Goal: Communication & Community: Answer question/provide support

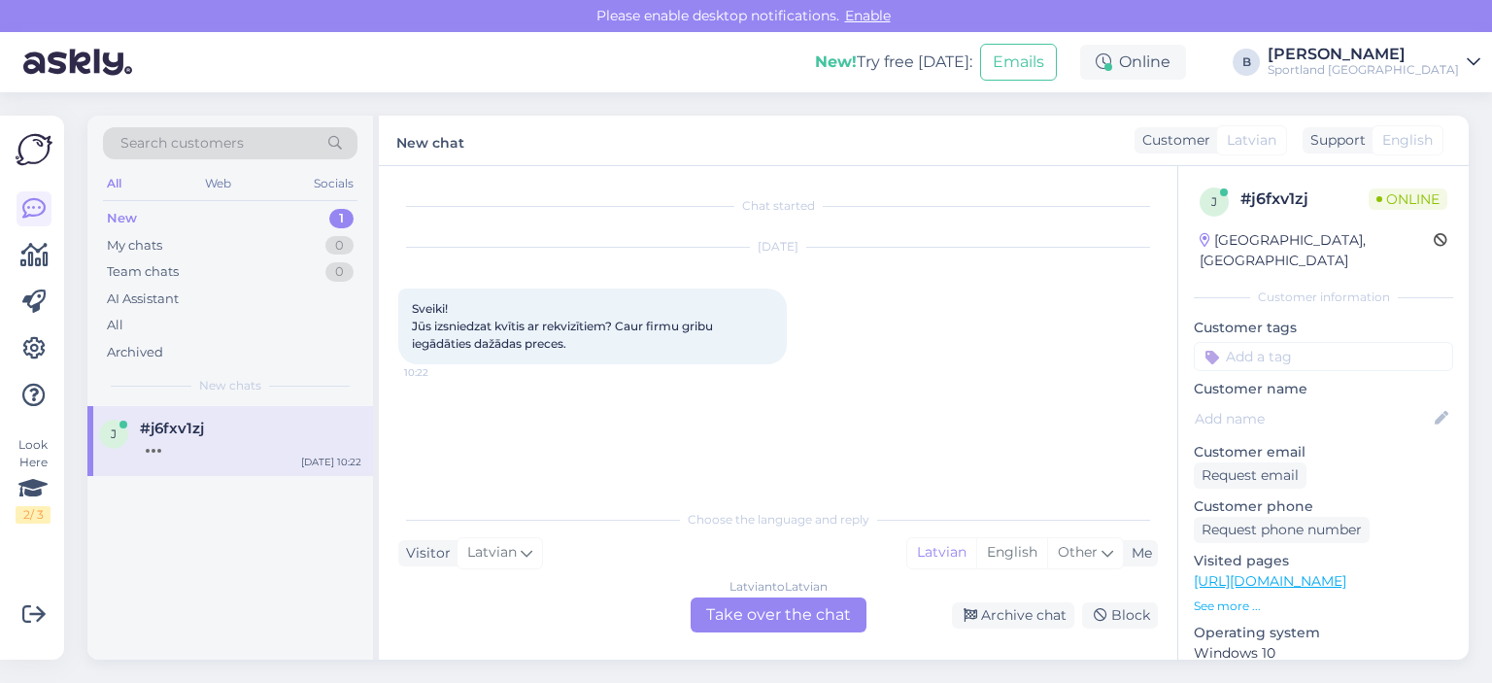
click at [762, 619] on div "Latvian to Latvian Take over the chat" at bounding box center [779, 615] width 176 height 35
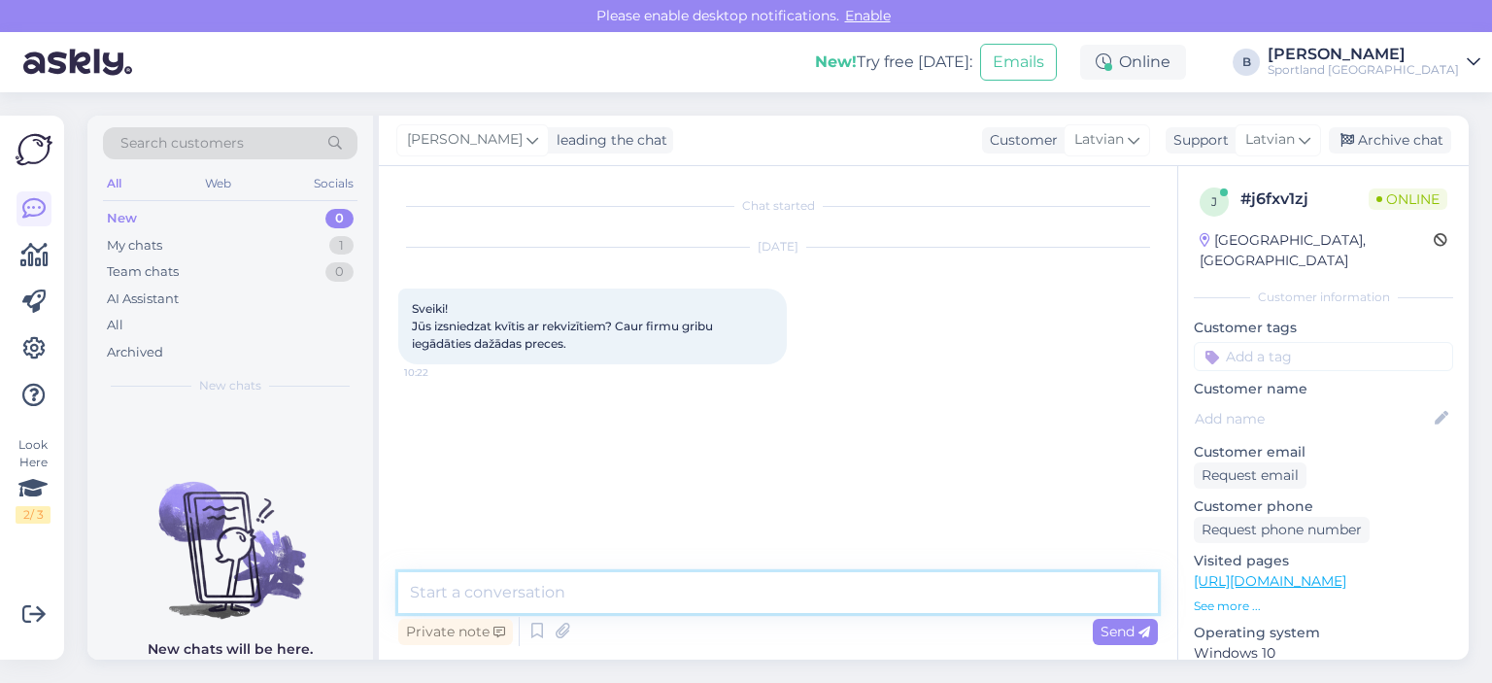
click at [756, 592] on textarea at bounding box center [778, 592] width 760 height 41
type textarea "Sveiki, e-veikalā nebūs iespējams, tikai klātienes veikalos."
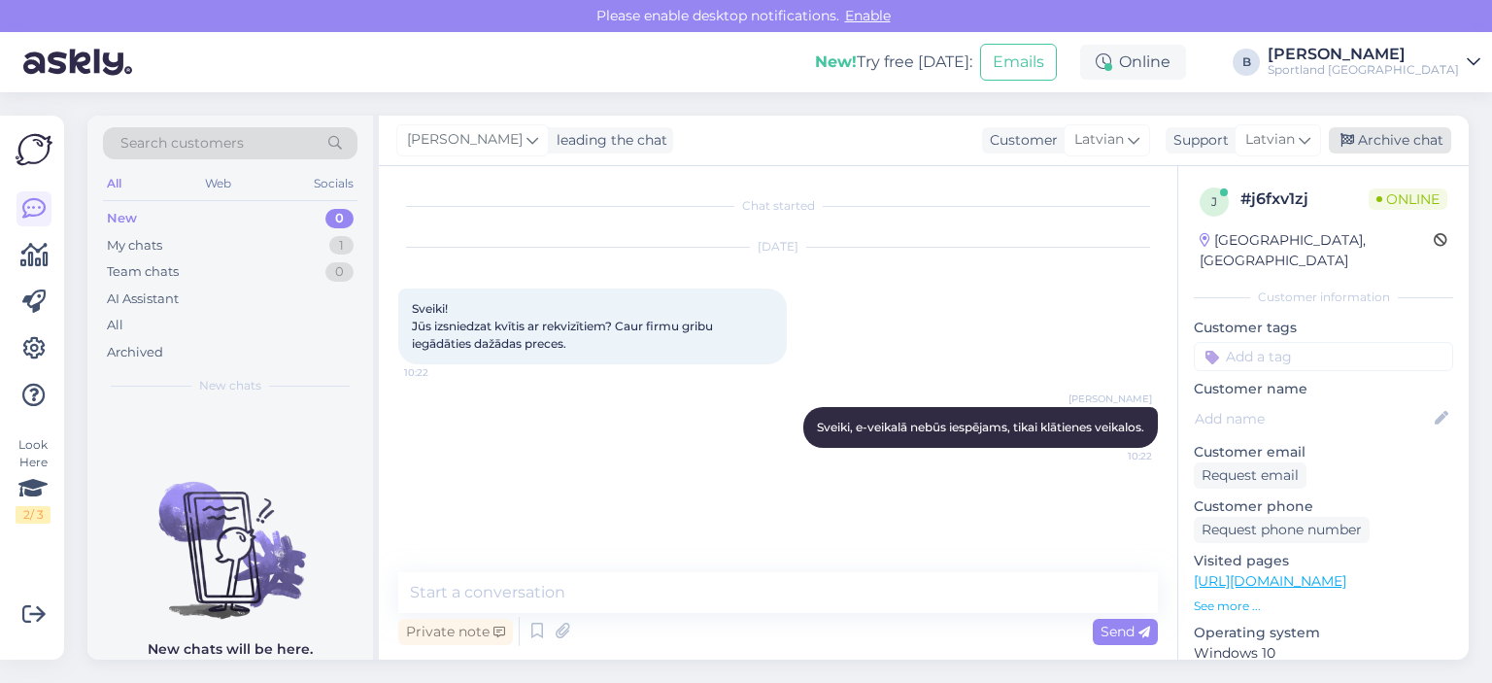
click at [1404, 142] on div "Archive chat" at bounding box center [1390, 140] width 122 height 26
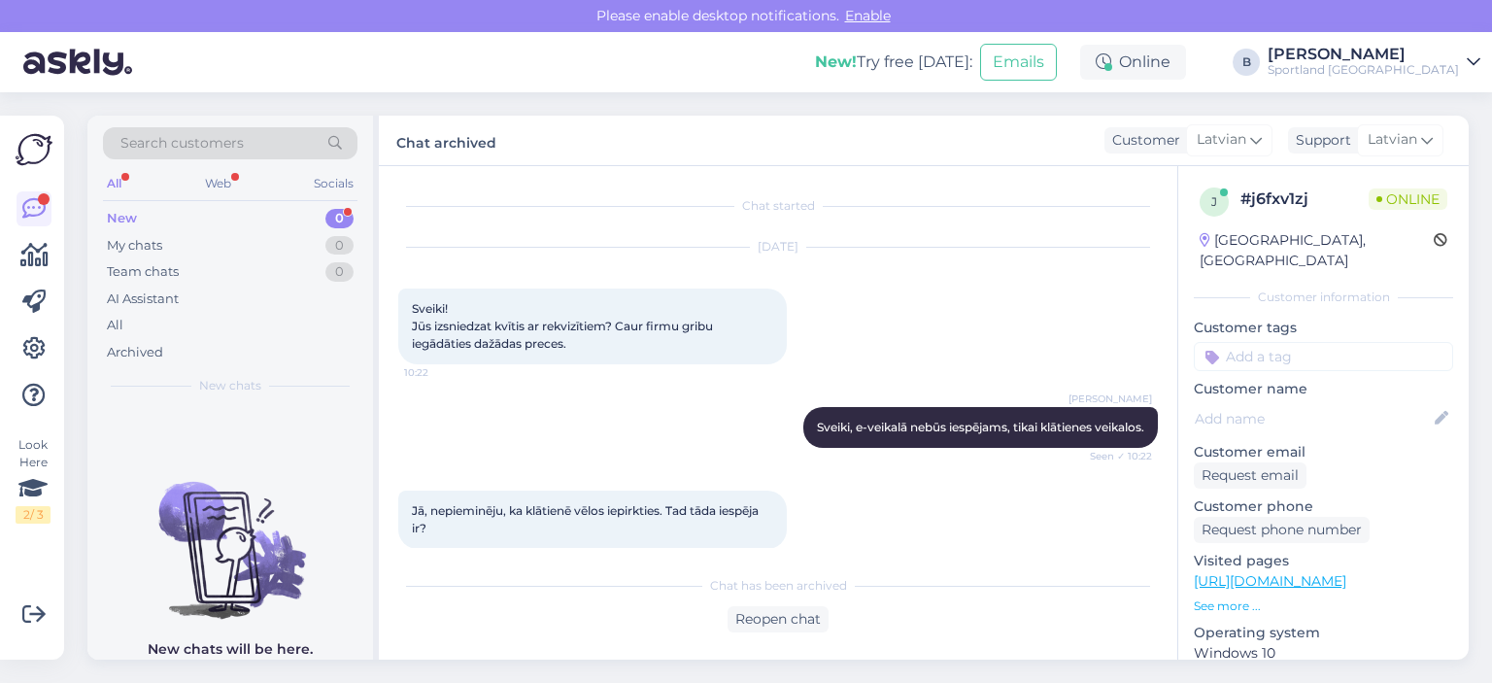
scroll to position [21, 0]
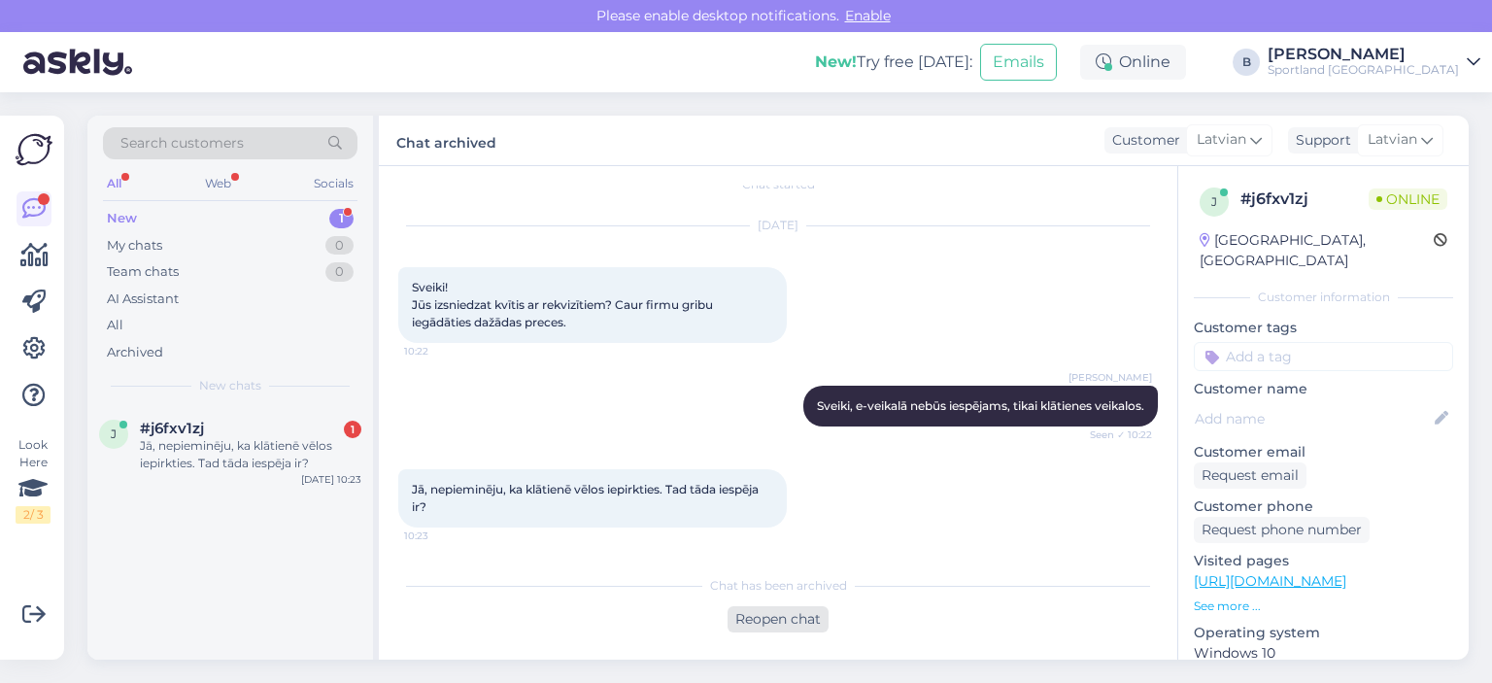
click at [826, 624] on div "Reopen chat" at bounding box center [778, 619] width 101 height 26
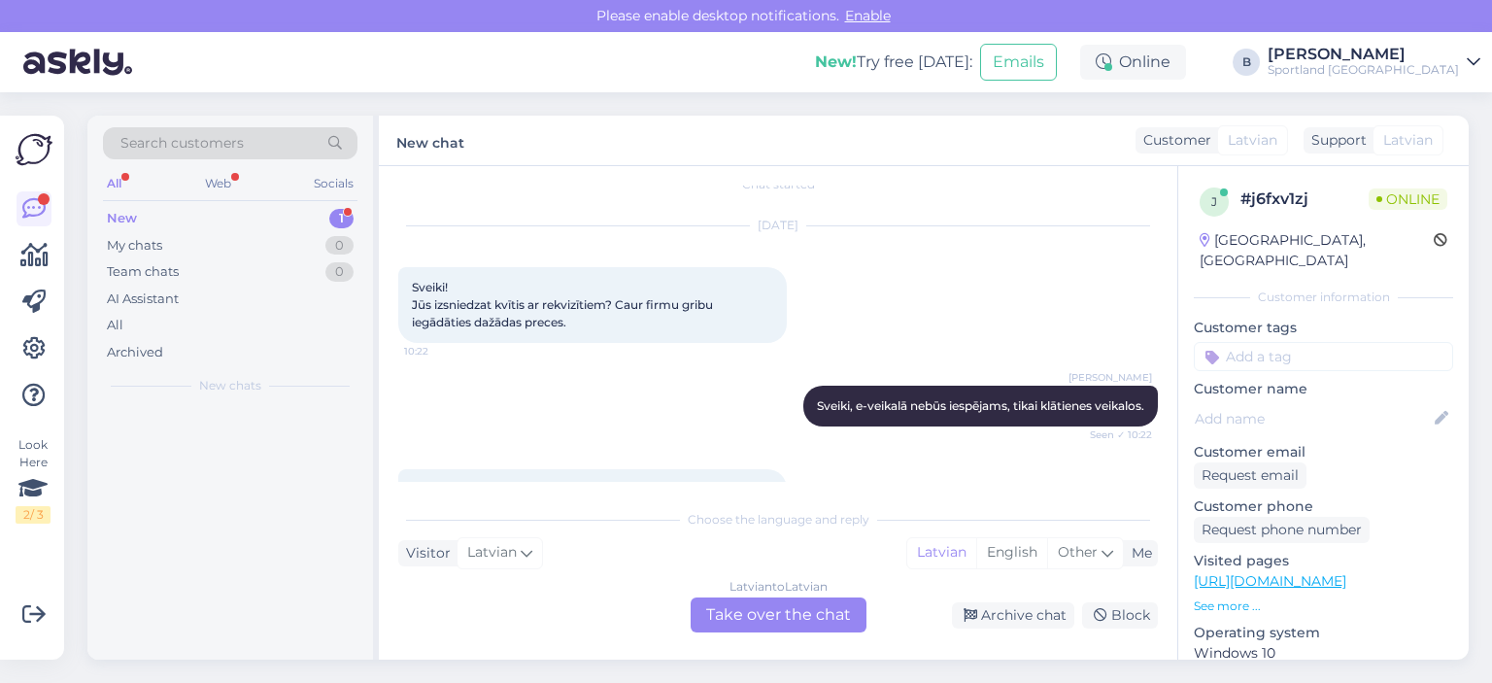
click at [806, 621] on div "Latvian to Latvian Take over the chat" at bounding box center [779, 615] width 176 height 35
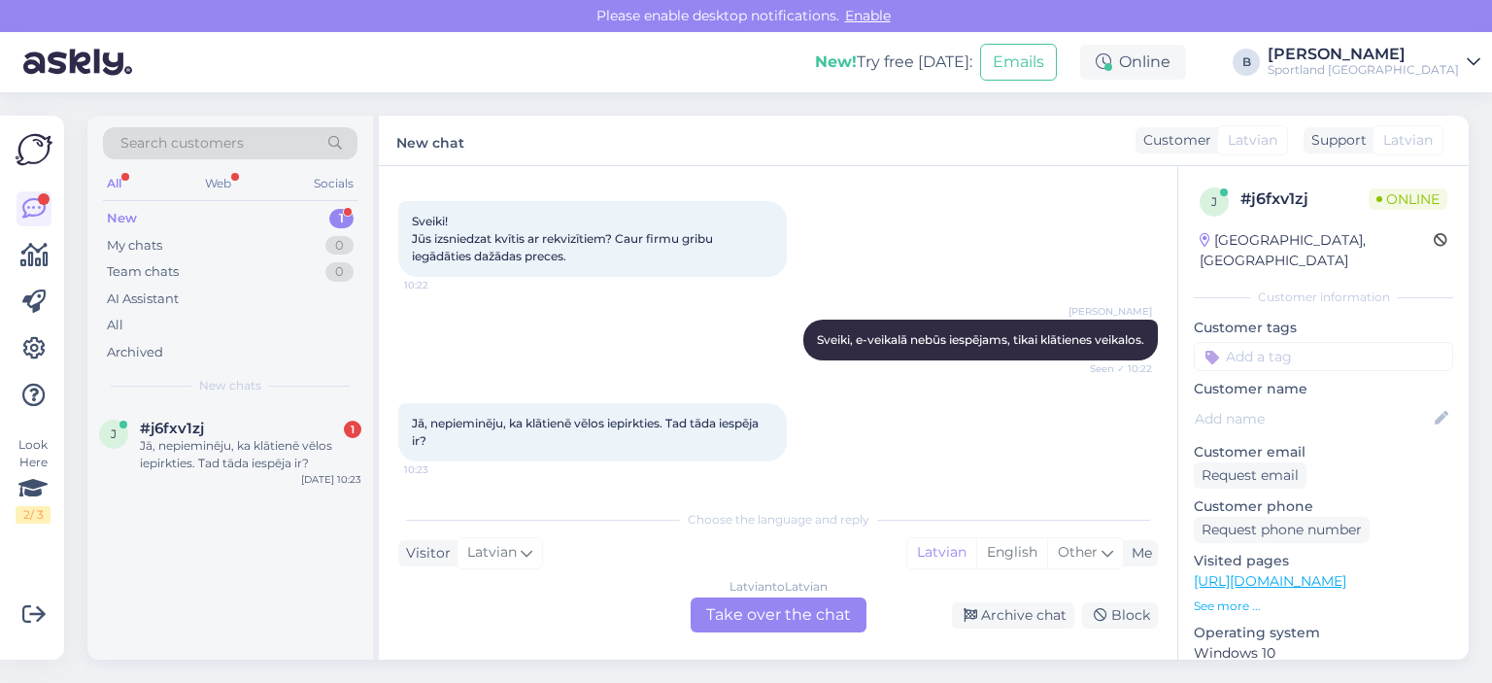
scroll to position [16, 0]
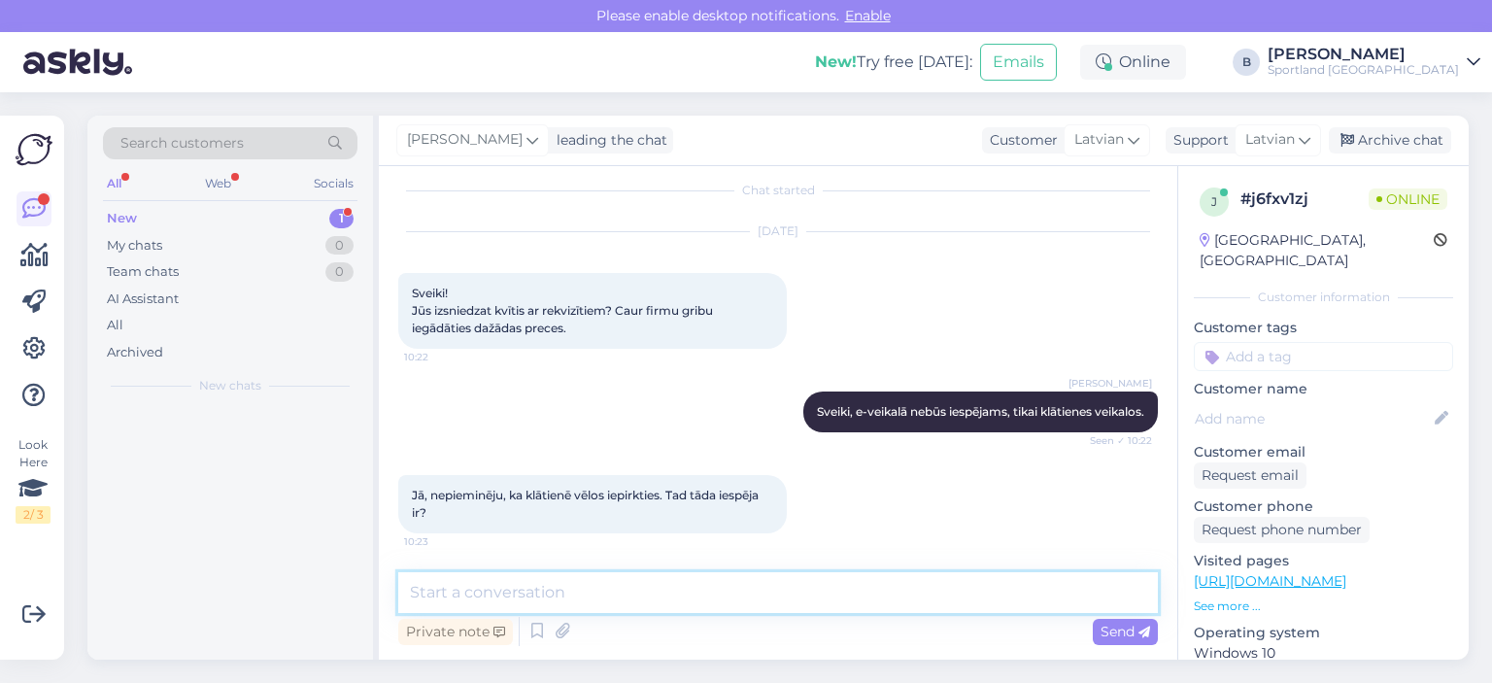
click at [774, 609] on textarea at bounding box center [778, 592] width 760 height 41
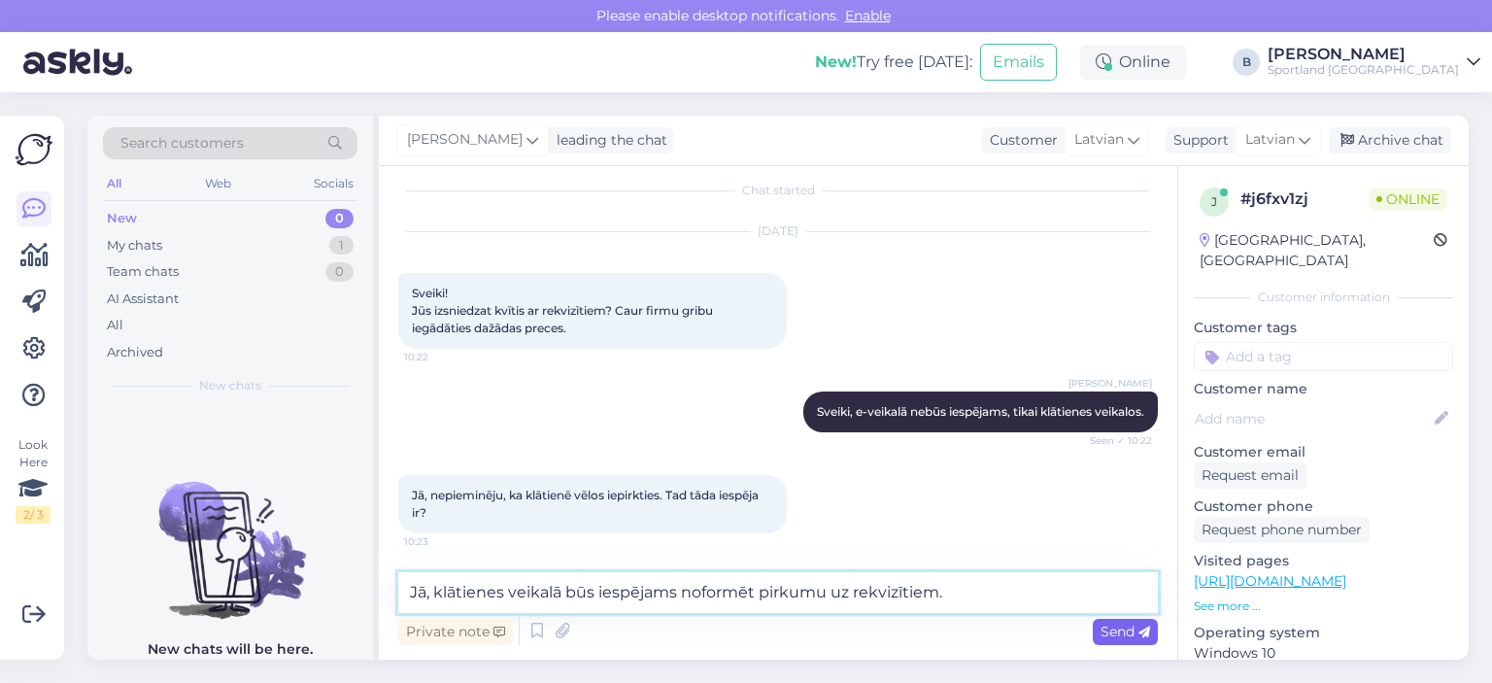
type textarea "Jā, klātienes veikalā būs iespējams noformēt pirkumu uz rekvizītiem."
click at [1117, 639] on span "Send" at bounding box center [1126, 631] width 50 height 17
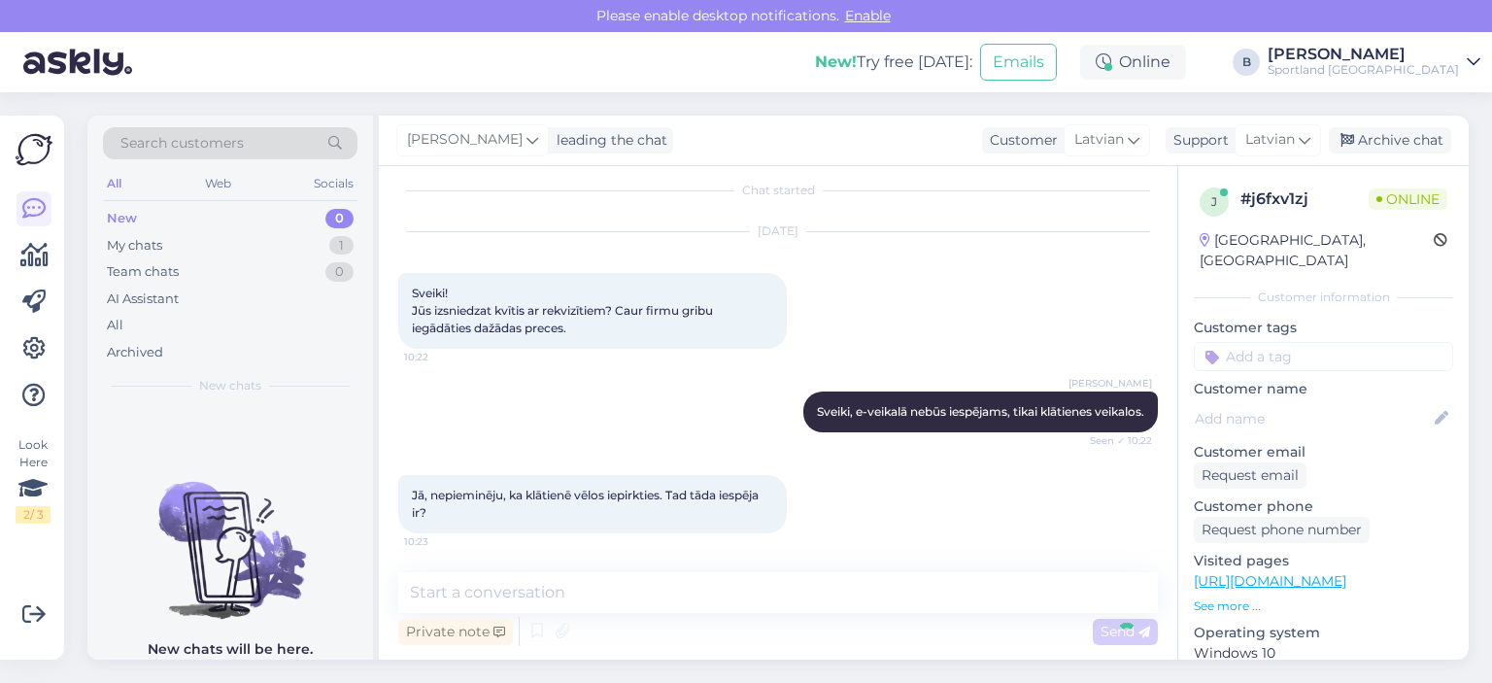
scroll to position [117, 0]
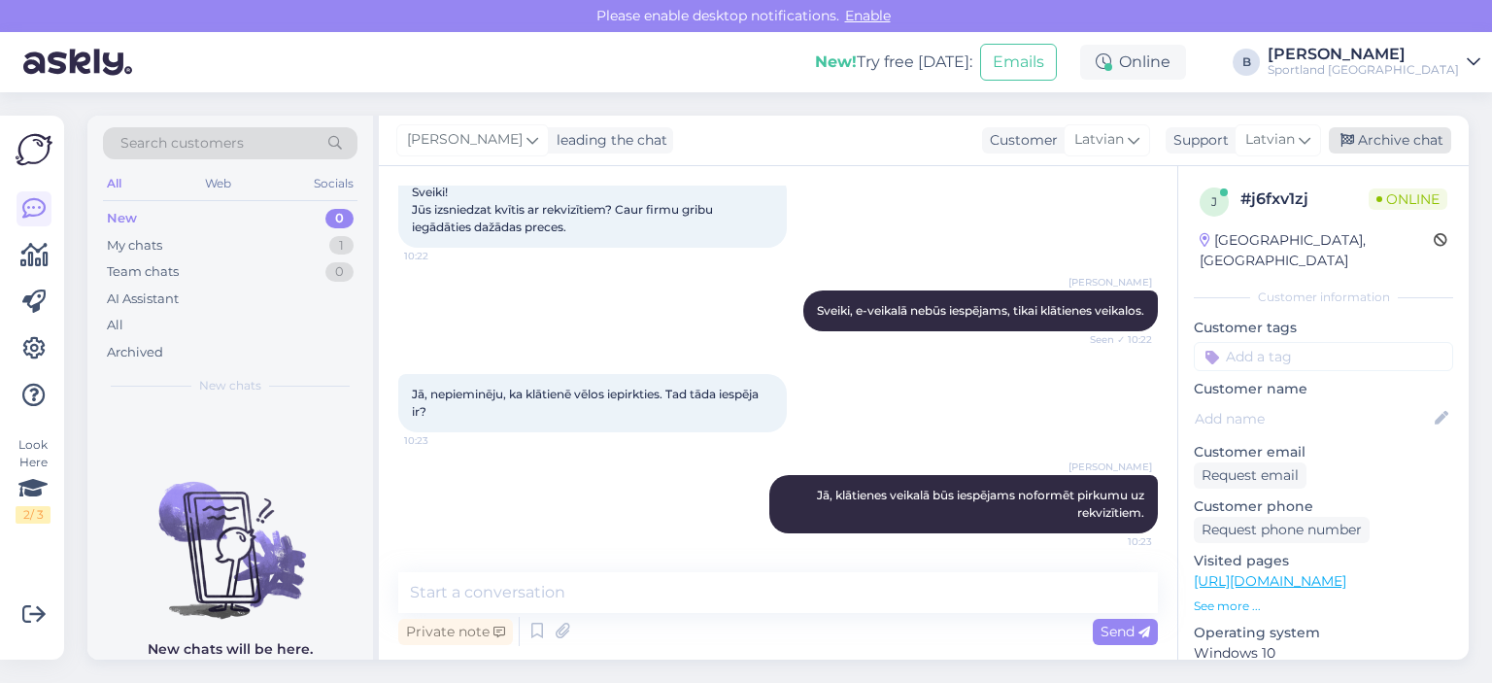
click at [1387, 149] on div "Archive chat" at bounding box center [1390, 140] width 122 height 26
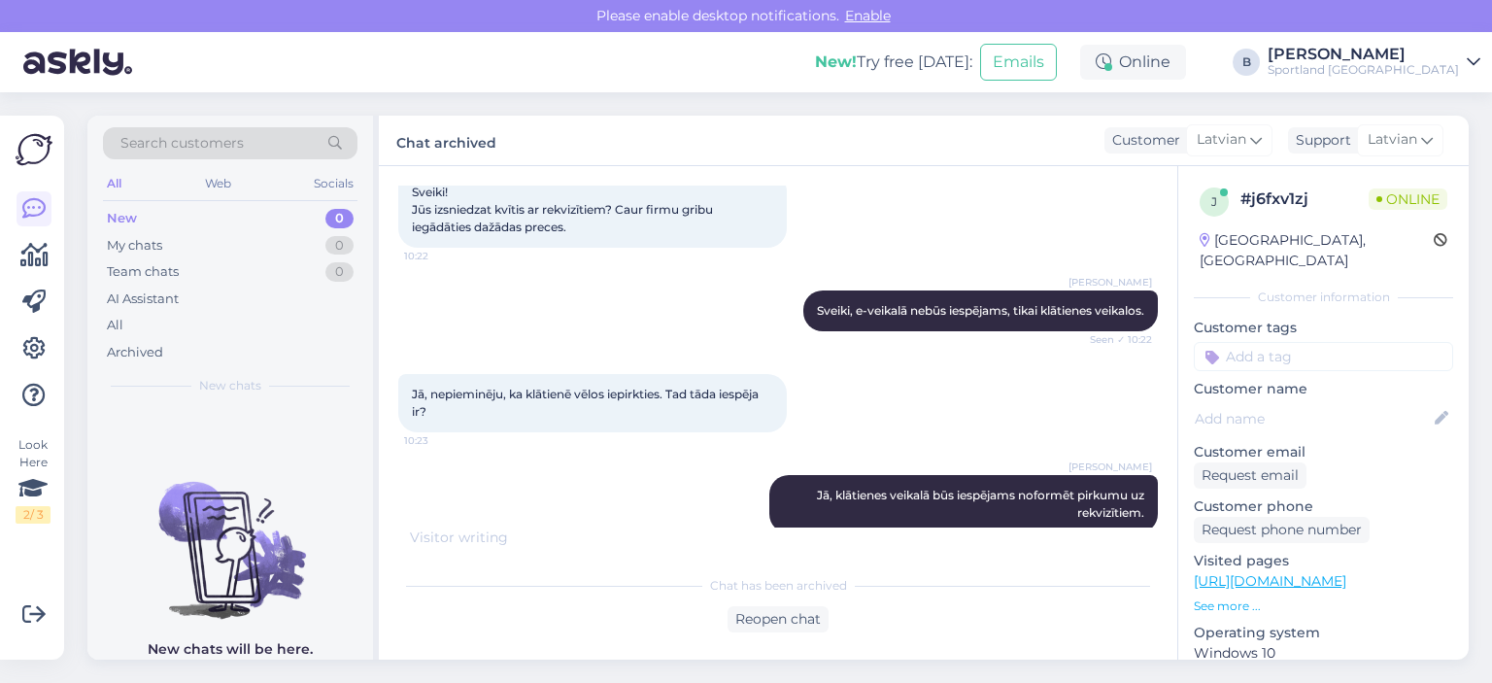
scroll to position [206, 0]
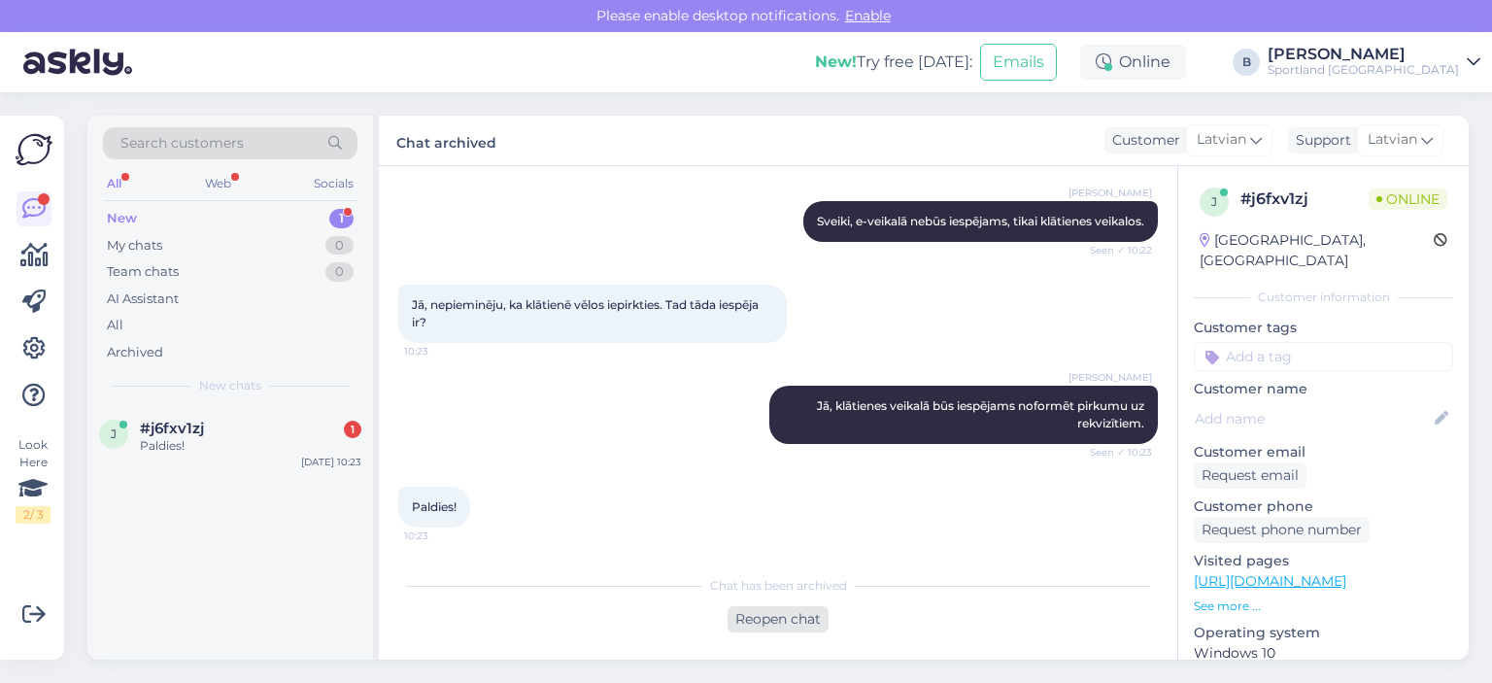
click at [777, 626] on div "Reopen chat" at bounding box center [778, 619] width 101 height 26
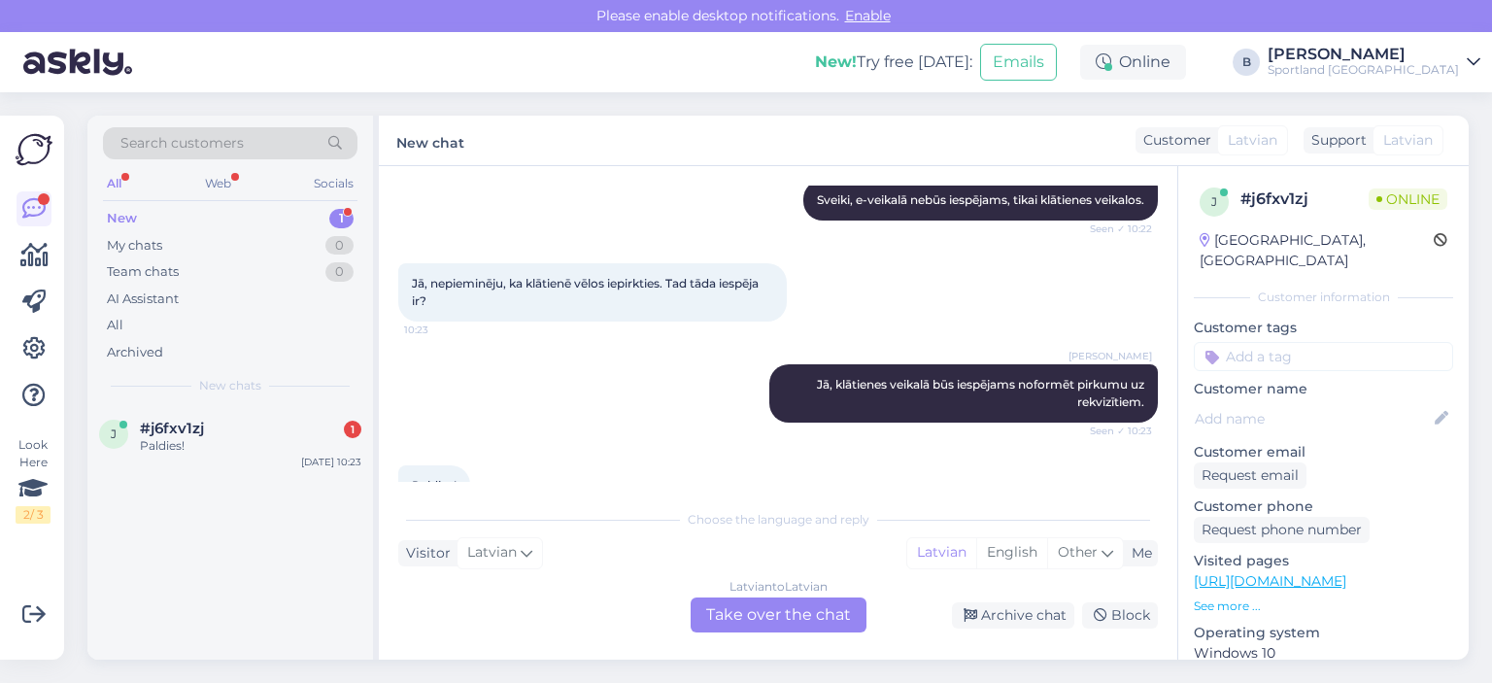
click at [757, 610] on div "Latvian to Latvian Take over the chat" at bounding box center [779, 615] width 176 height 35
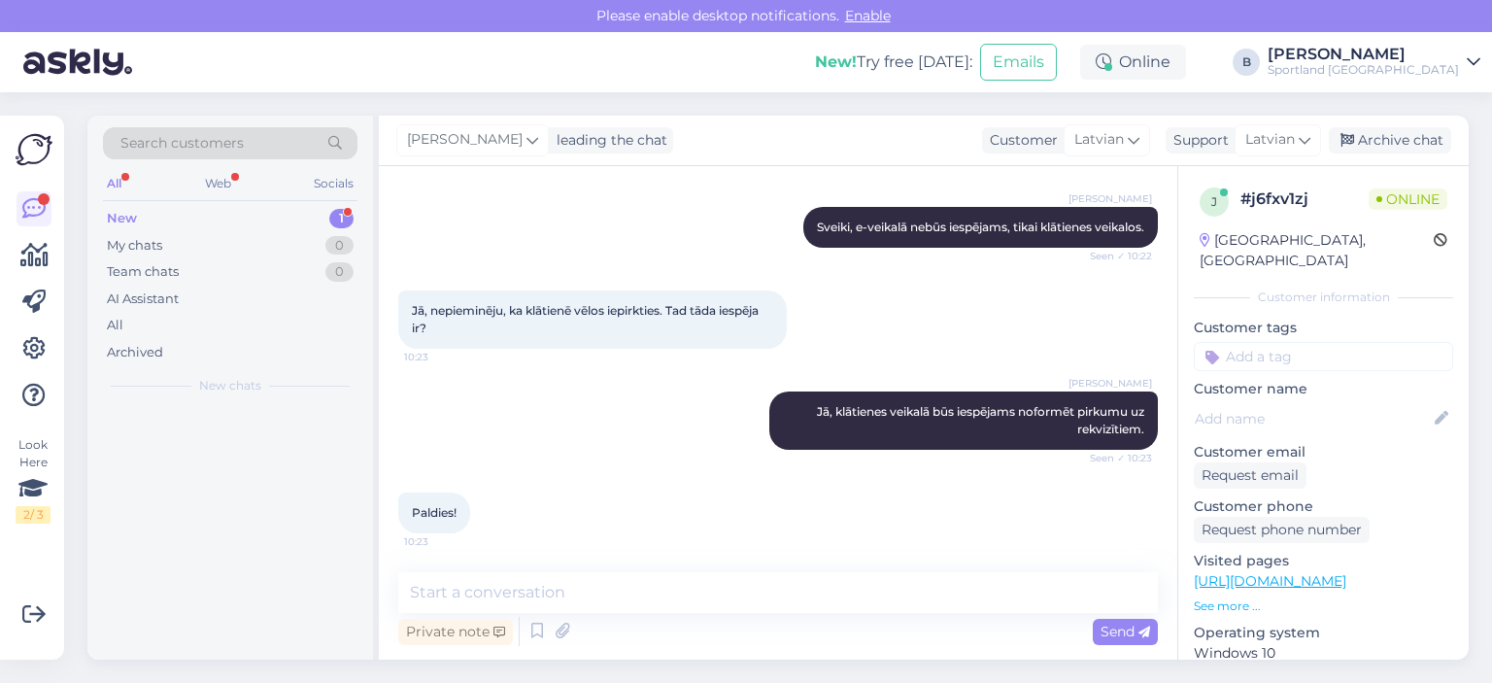
scroll to position [200, 0]
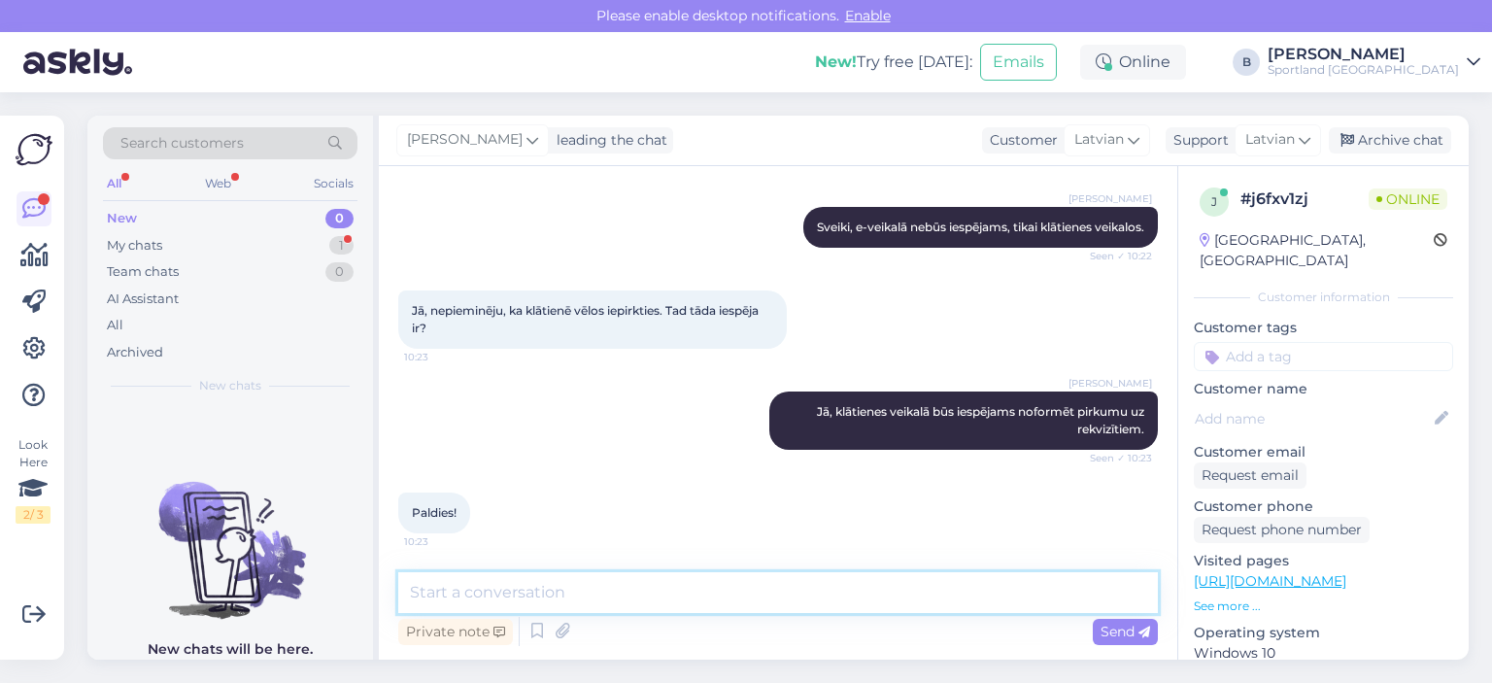
click at [737, 601] on textarea at bounding box center [778, 592] width 760 height 41
type textarea "Jauku Jums dienu! :)"
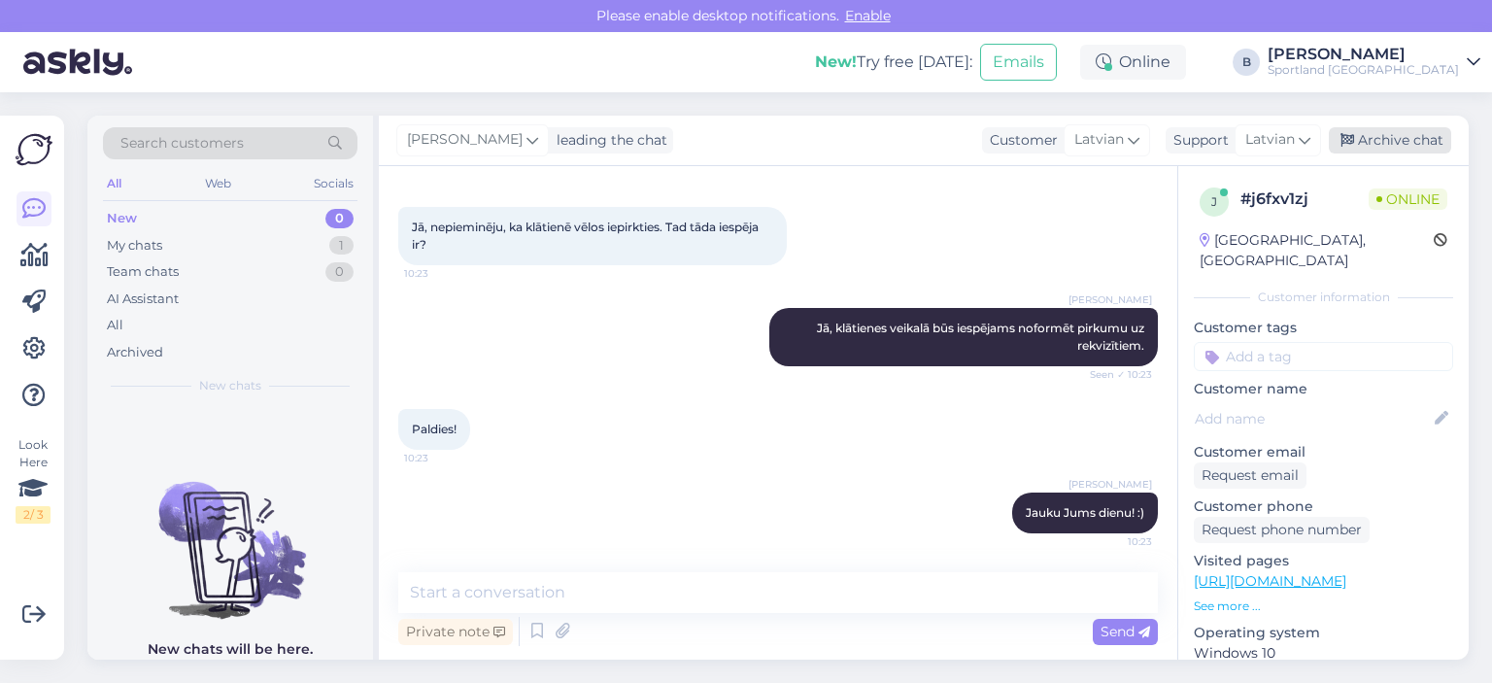
click at [1355, 132] on div "Archive chat" at bounding box center [1390, 140] width 122 height 26
